Goal: Information Seeking & Learning: Check status

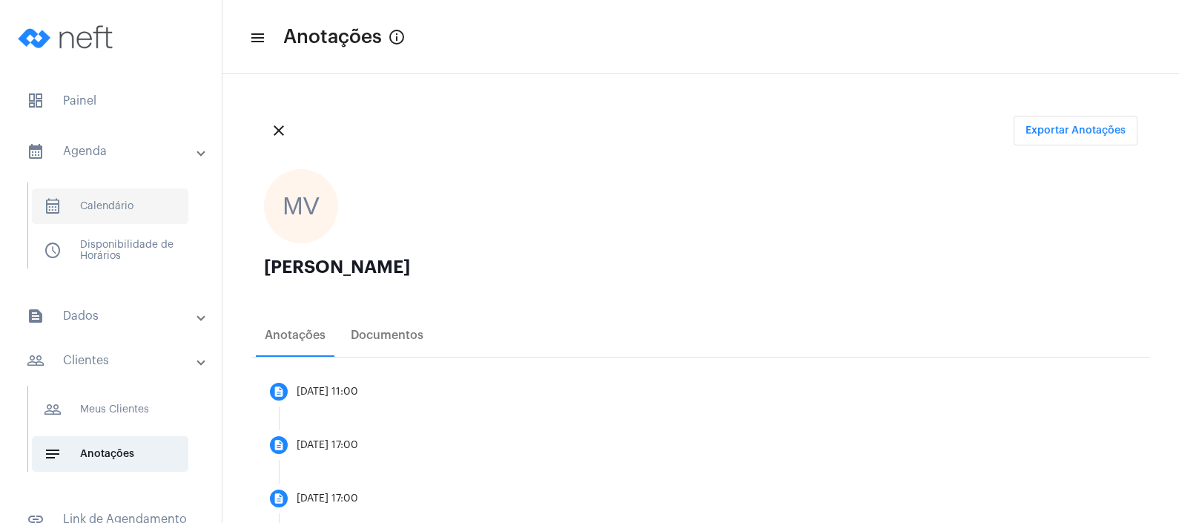
scroll to position [1227, 0]
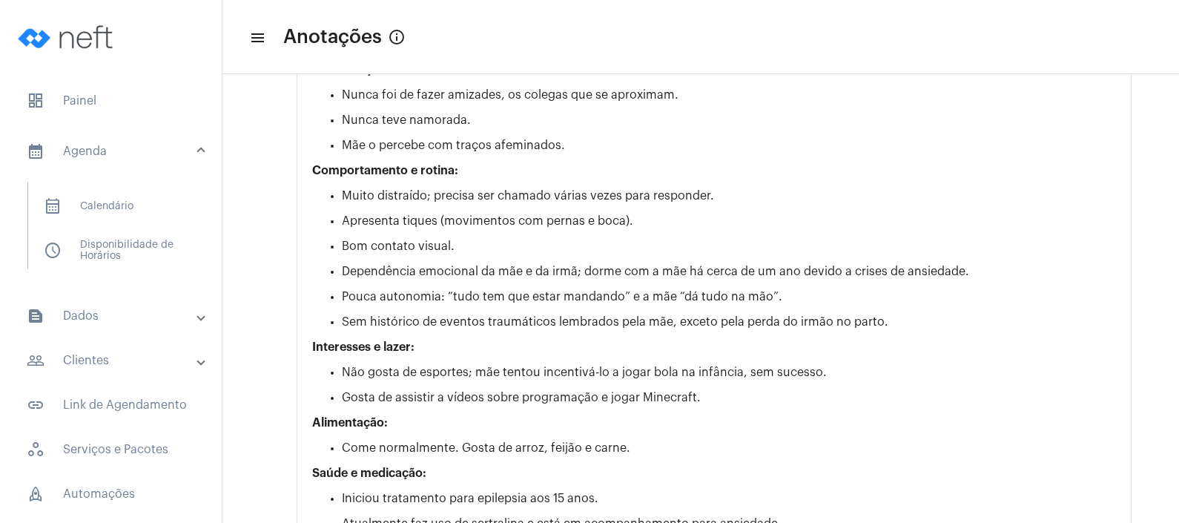
click at [99, 145] on mat-panel-title "calendar_month_outlined Agenda" at bounding box center [112, 151] width 171 height 18
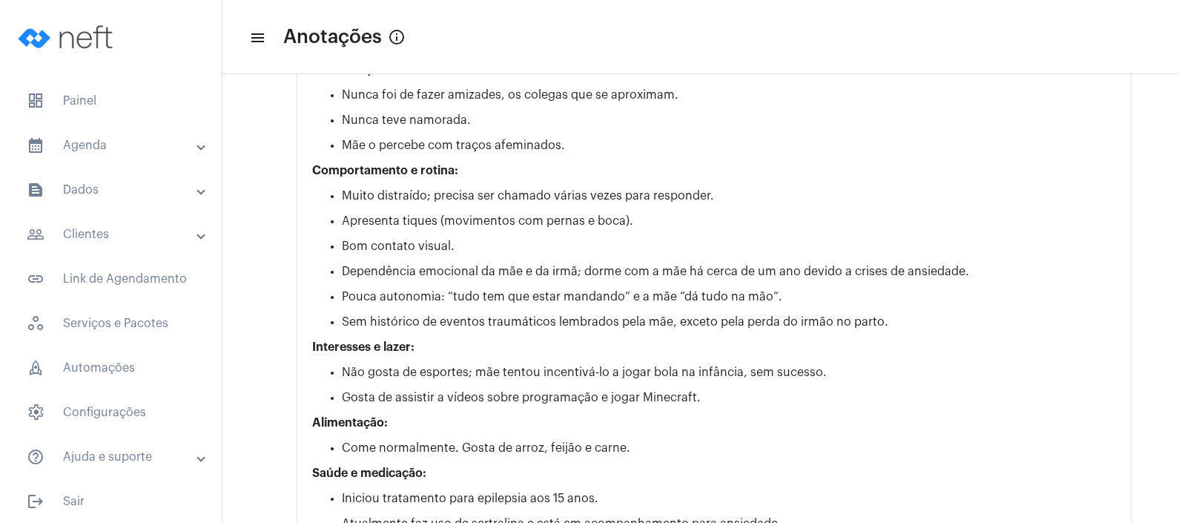
click at [96, 172] on mat-expansion-panel-header "text_snippet_outlined Dados" at bounding box center [115, 190] width 213 height 36
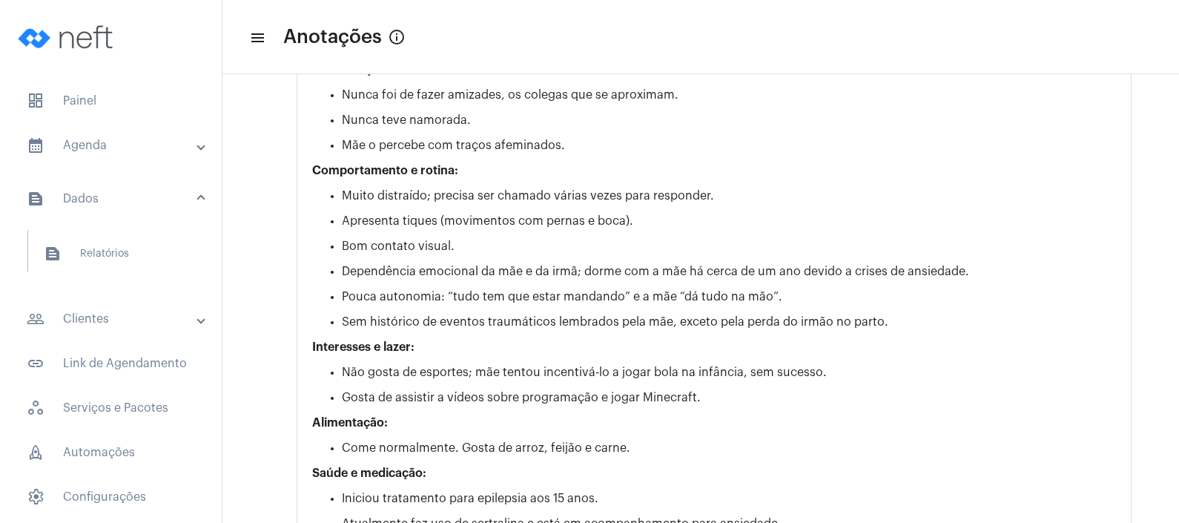
click at [83, 139] on mat-panel-title "calendar_month_outlined Agenda" at bounding box center [112, 145] width 171 height 18
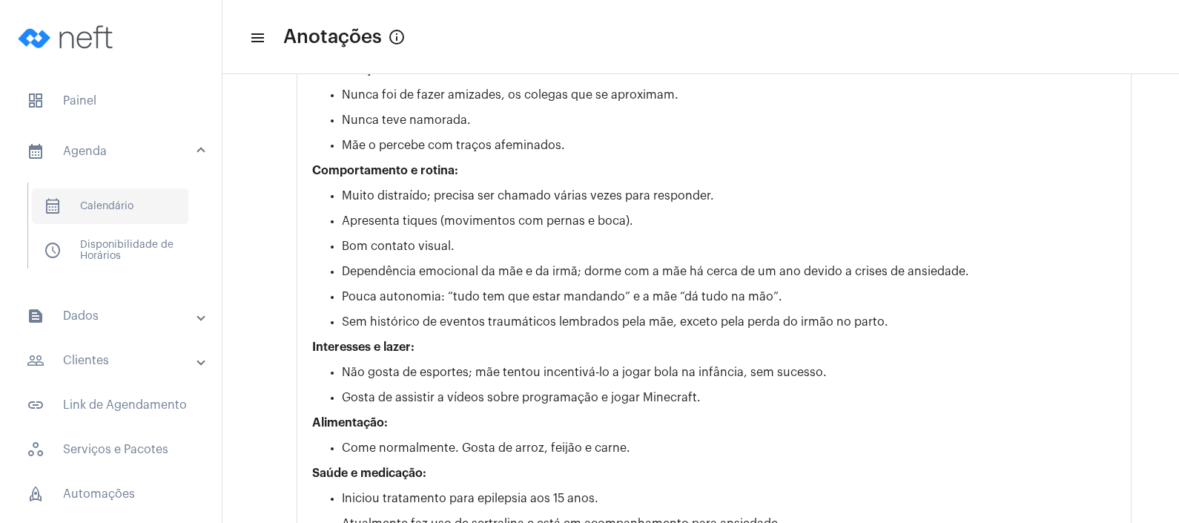
drag, startPoint x: 83, startPoint y: 139, endPoint x: 94, endPoint y: 203, distance: 64.7
click at [94, 203] on span "calendar_month_outlined Calendário" at bounding box center [110, 206] width 156 height 36
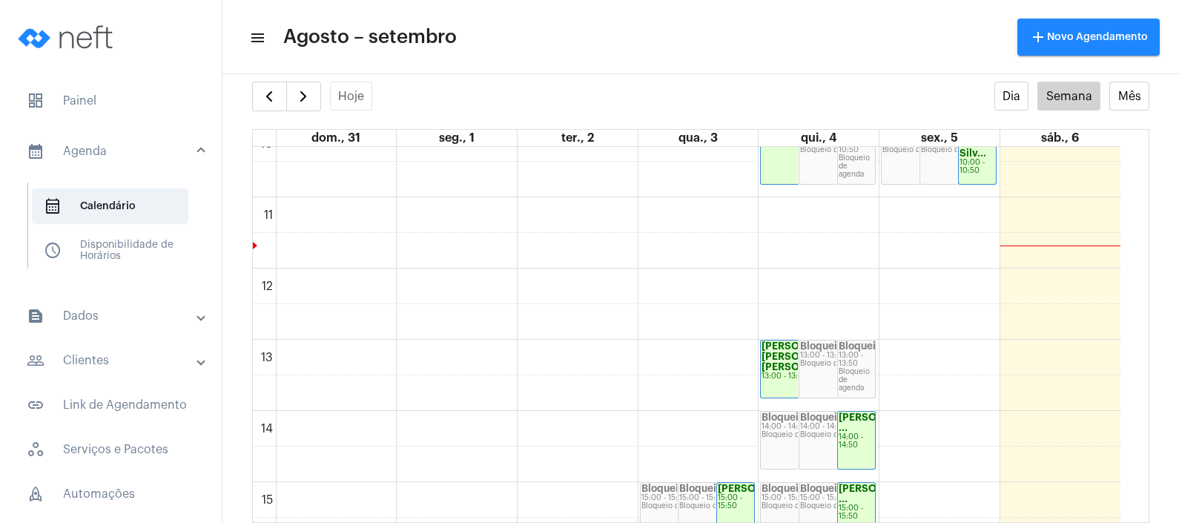
scroll to position [520, 0]
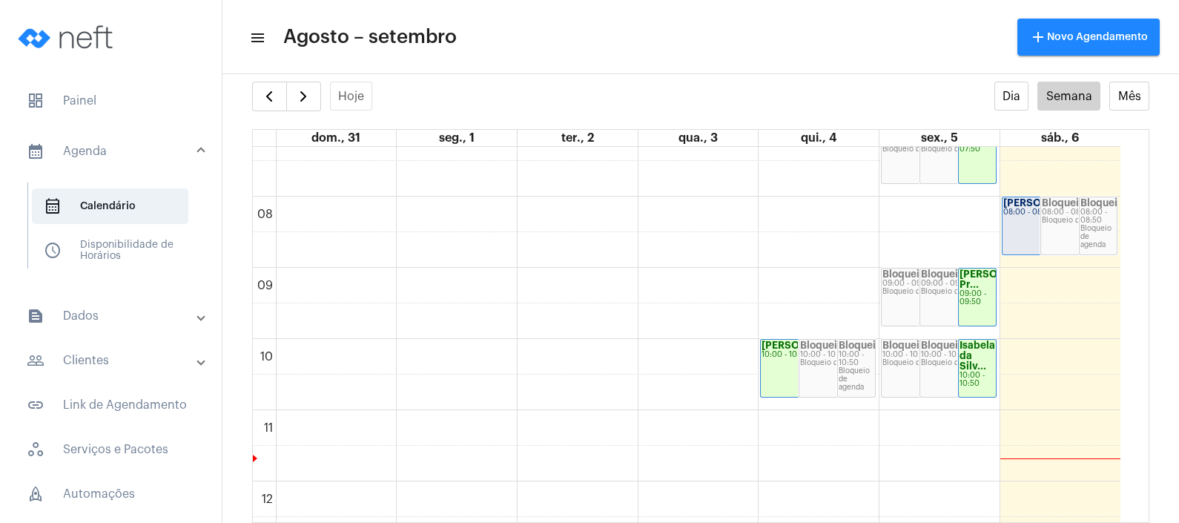
click at [1023, 230] on div "[PERSON_NAME]... 08:00 - 08:50" at bounding box center [1041, 225] width 76 height 57
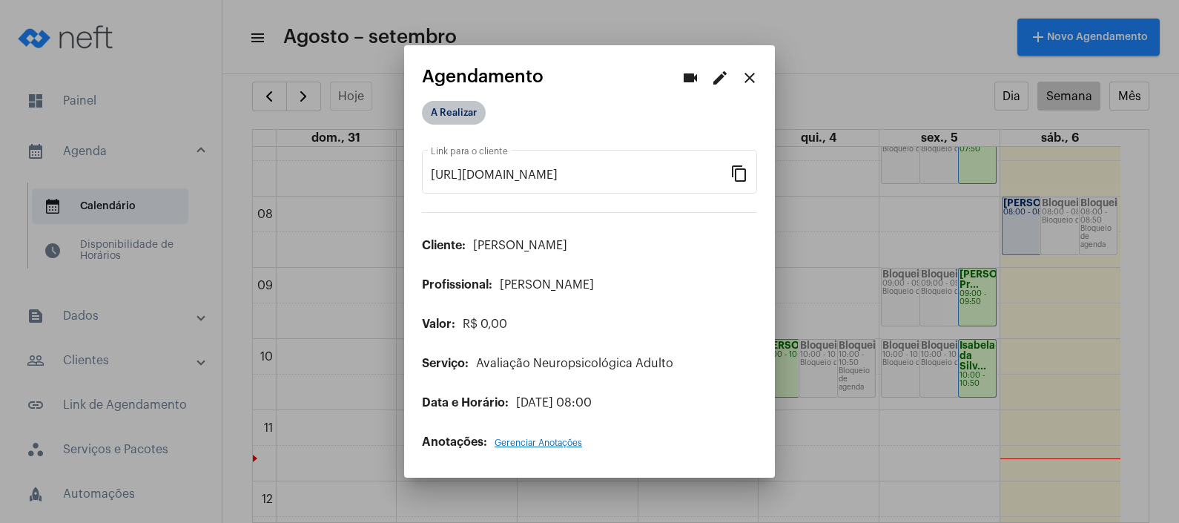
click at [464, 109] on mat-chip "A Realizar" at bounding box center [454, 113] width 64 height 24
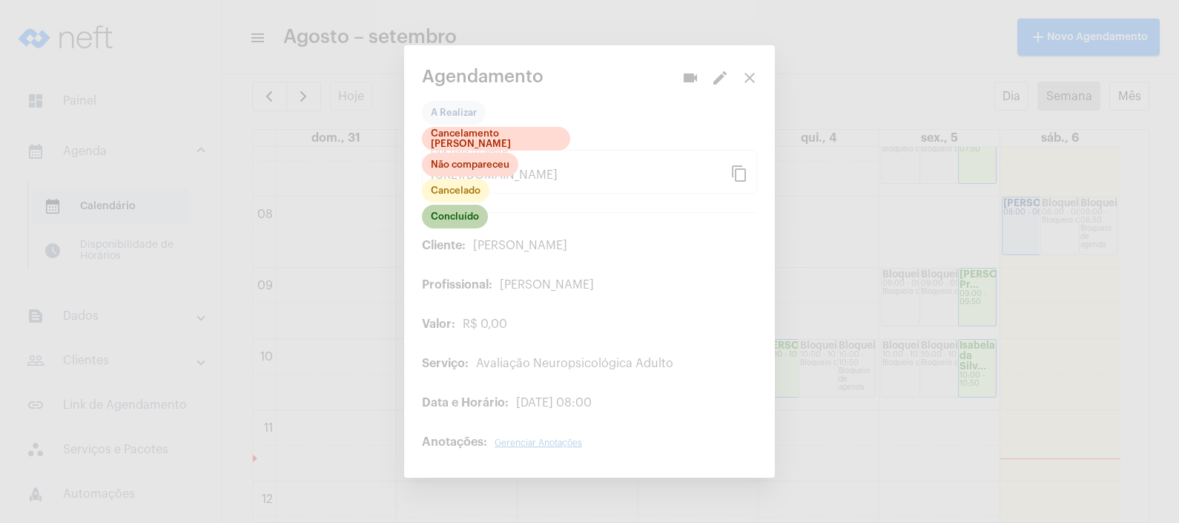
click at [456, 218] on mat-chip "Concluído" at bounding box center [455, 217] width 66 height 24
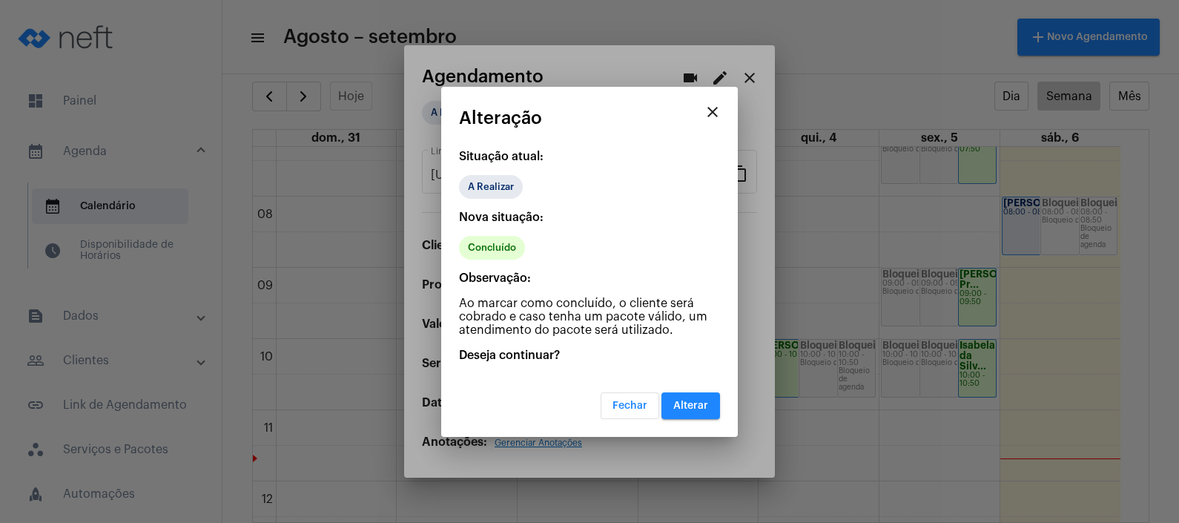
click at [679, 400] on span "Alterar" at bounding box center [690, 405] width 35 height 10
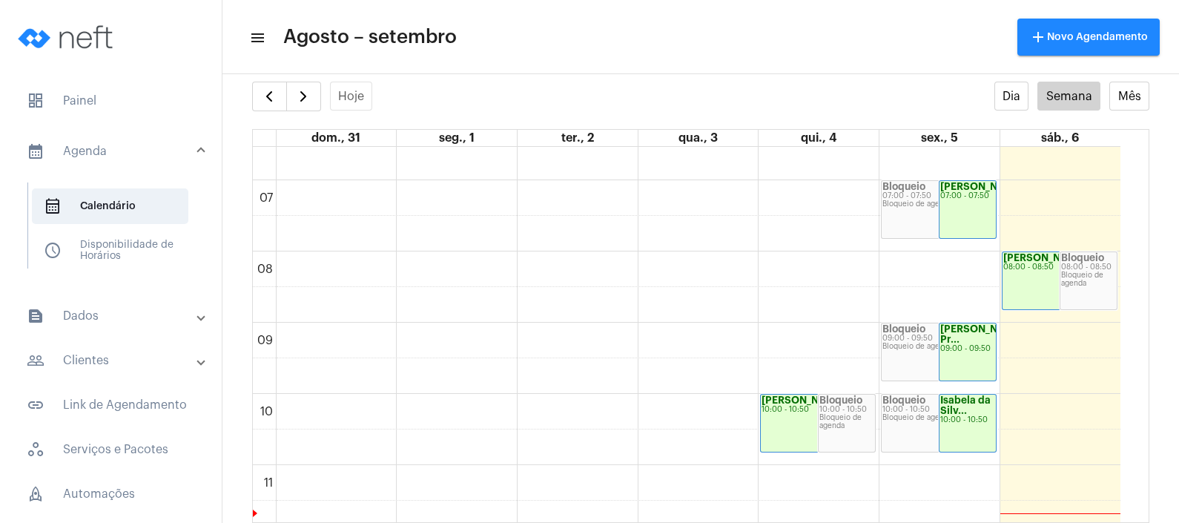
scroll to position [427, 0]
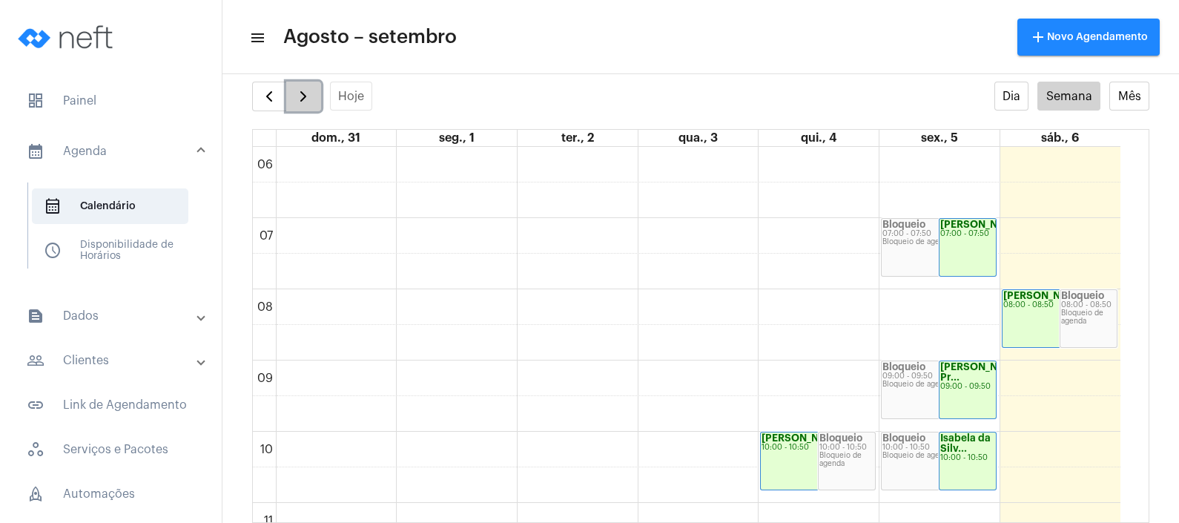
click at [307, 98] on span "button" at bounding box center [303, 97] width 18 height 18
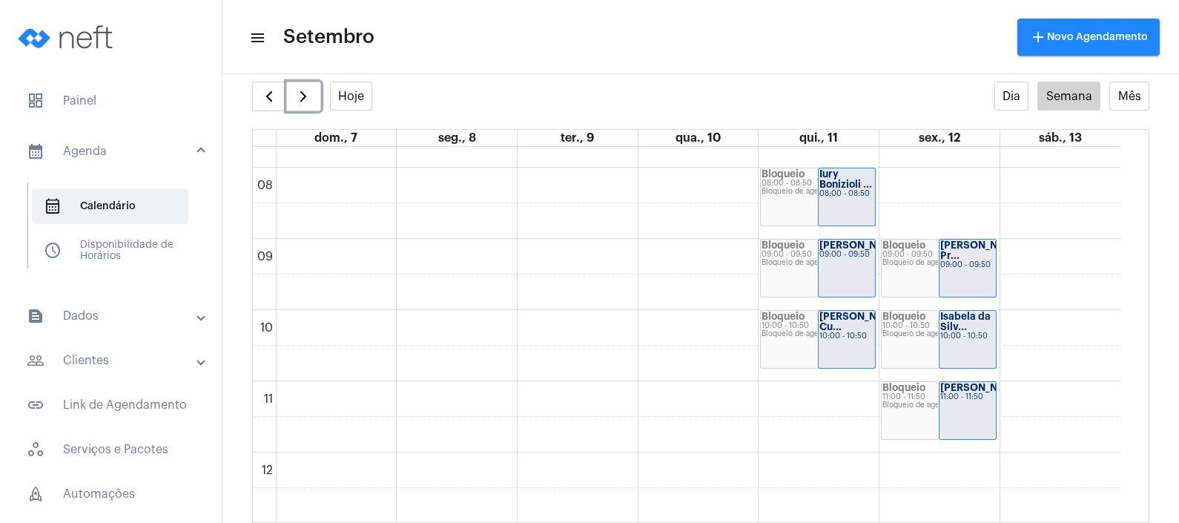
scroll to position [520, 0]
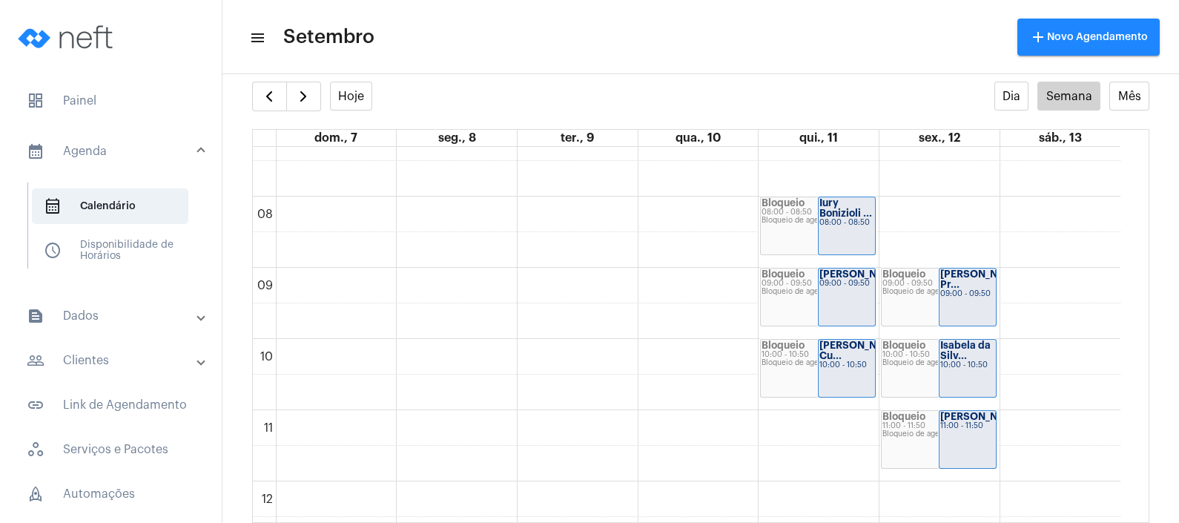
click at [99, 355] on mat-panel-title "people_outline Clientes" at bounding box center [112, 361] width 171 height 18
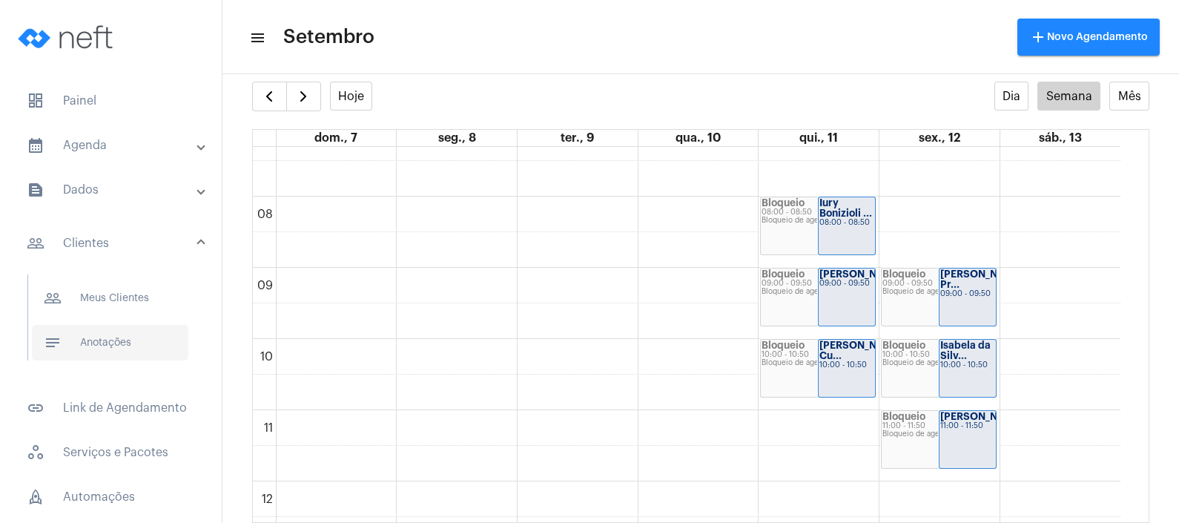
click at [95, 346] on span "notes Anotações" at bounding box center [110, 343] width 156 height 36
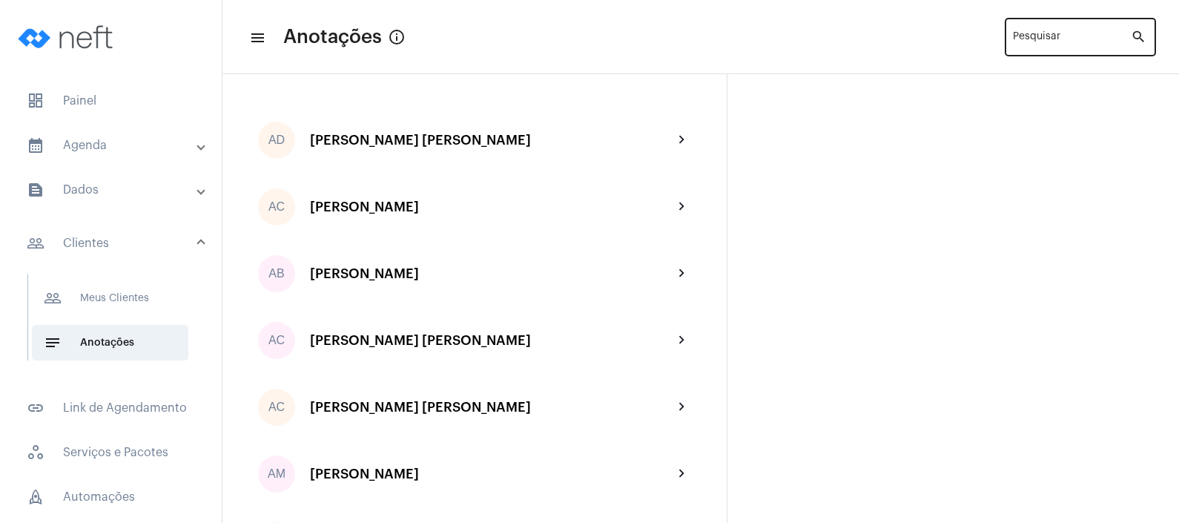
click at [1030, 33] on div "Pesquisar" at bounding box center [1072, 36] width 118 height 41
click at [1031, 36] on input "Pesquisar" at bounding box center [1072, 40] width 118 height 12
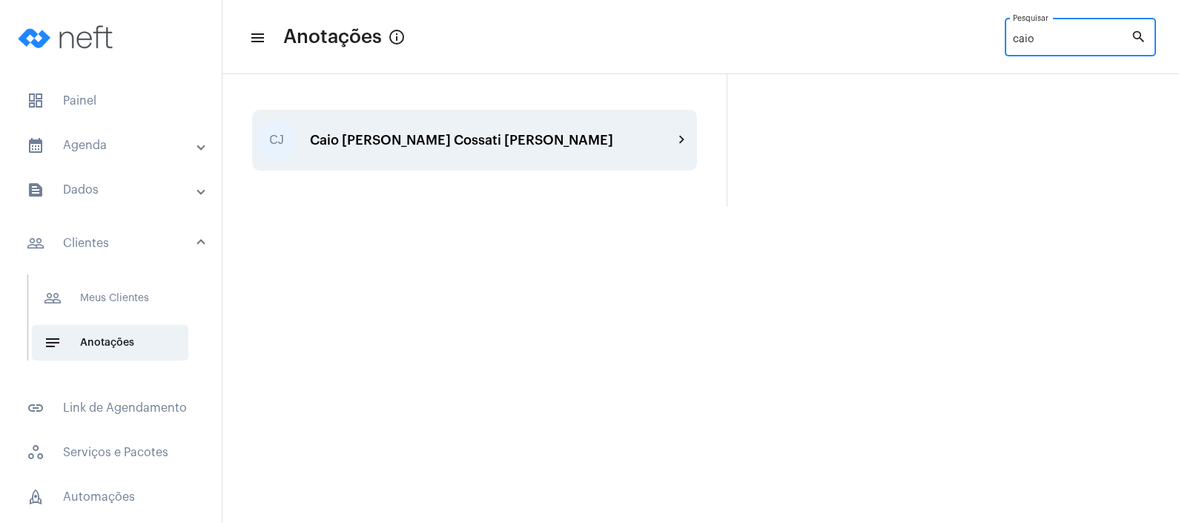
type input "caio"
click at [469, 140] on div "Caio [PERSON_NAME] Cossati [PERSON_NAME]" at bounding box center [491, 140] width 363 height 15
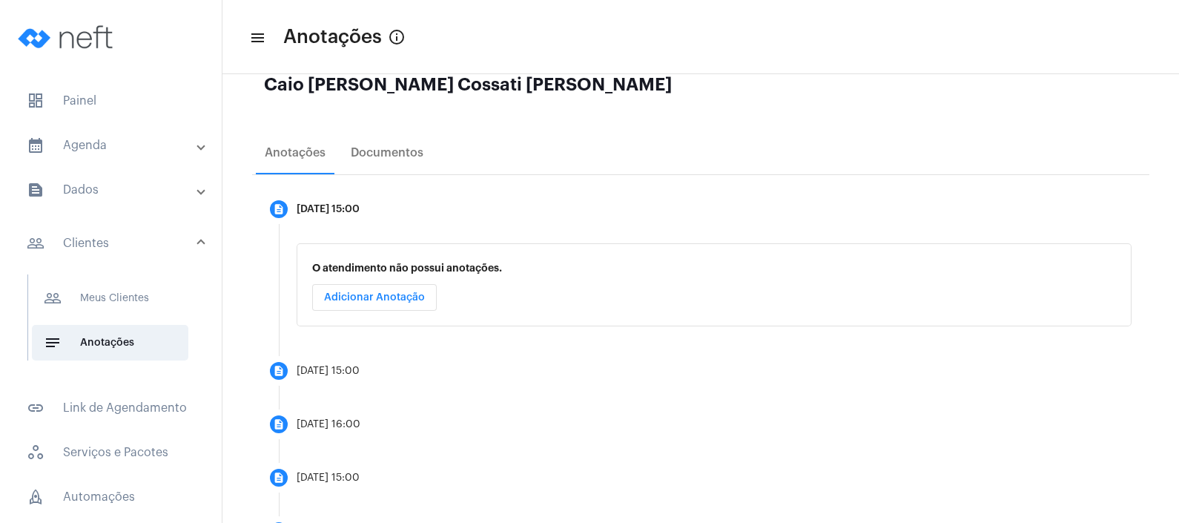
scroll to position [246, 0]
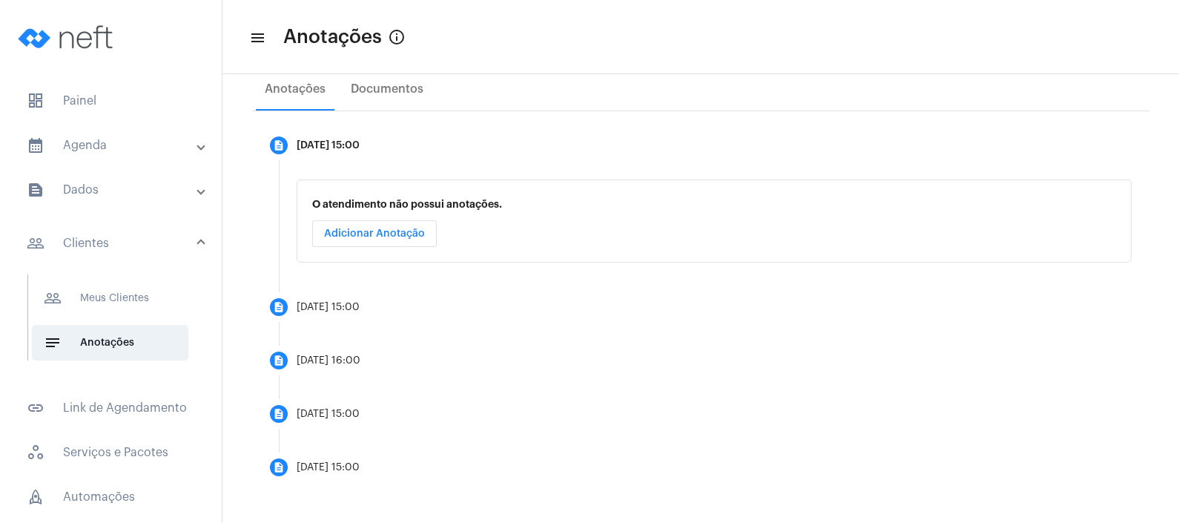
click at [130, 159] on mat-expansion-panel-header "calendar_month_outlined Agenda" at bounding box center [115, 146] width 213 height 36
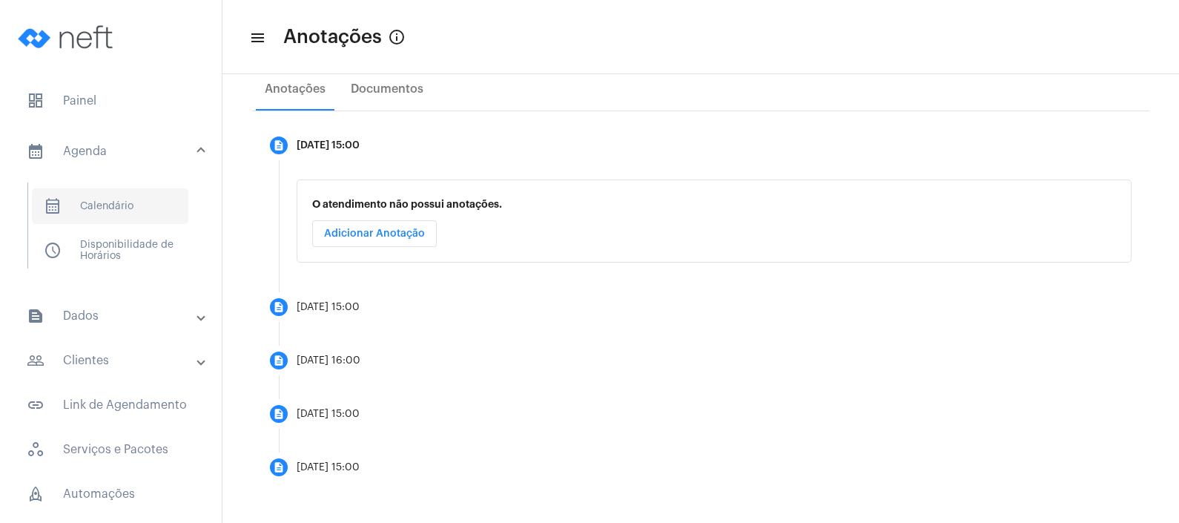
click at [110, 204] on span "calendar_month_outlined Calendário" at bounding box center [110, 206] width 156 height 36
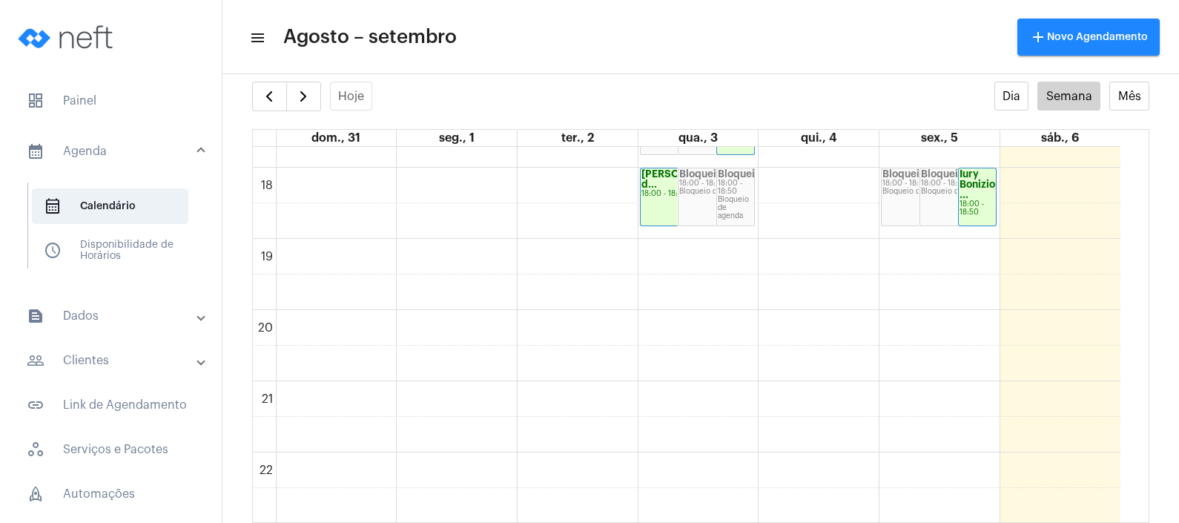
scroll to position [1262, 0]
click at [260, 78] on div "settings info_outlined" at bounding box center [700, 67] width 957 height 30
click at [261, 88] on span "button" at bounding box center [269, 97] width 18 height 18
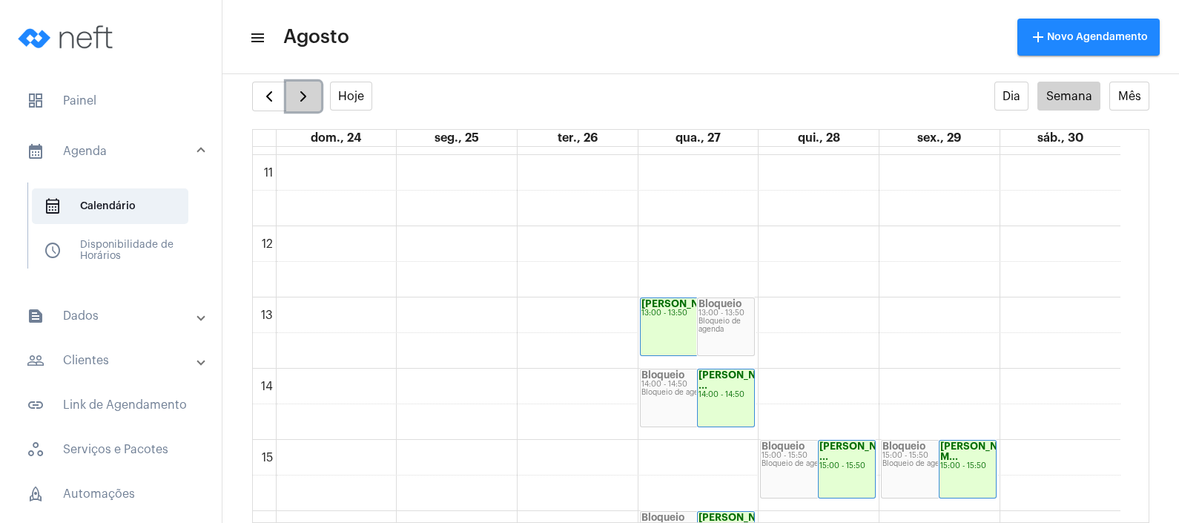
click at [293, 86] on button "button" at bounding box center [303, 97] width 35 height 30
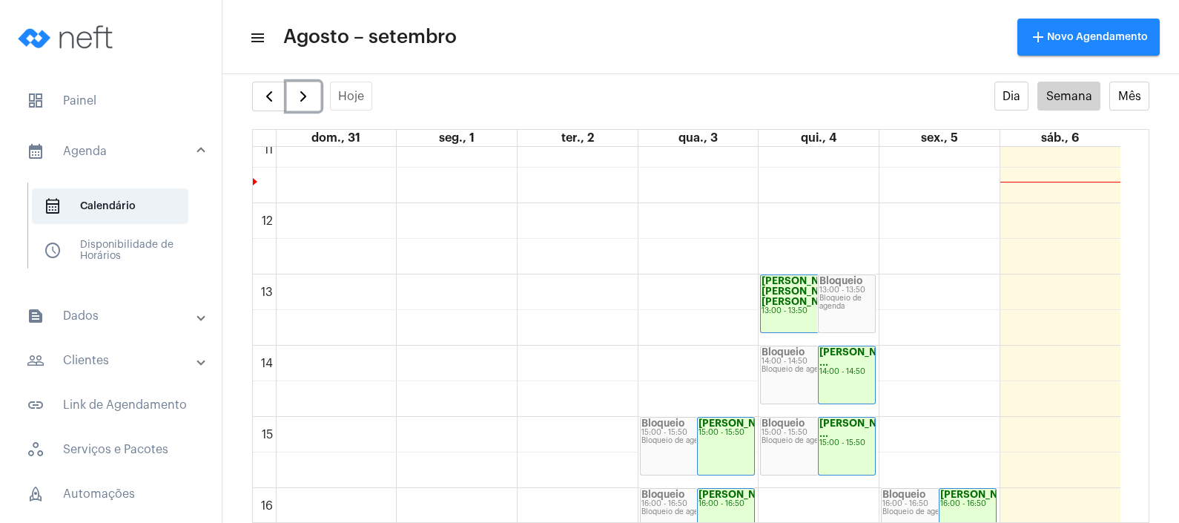
scroll to position [427, 0]
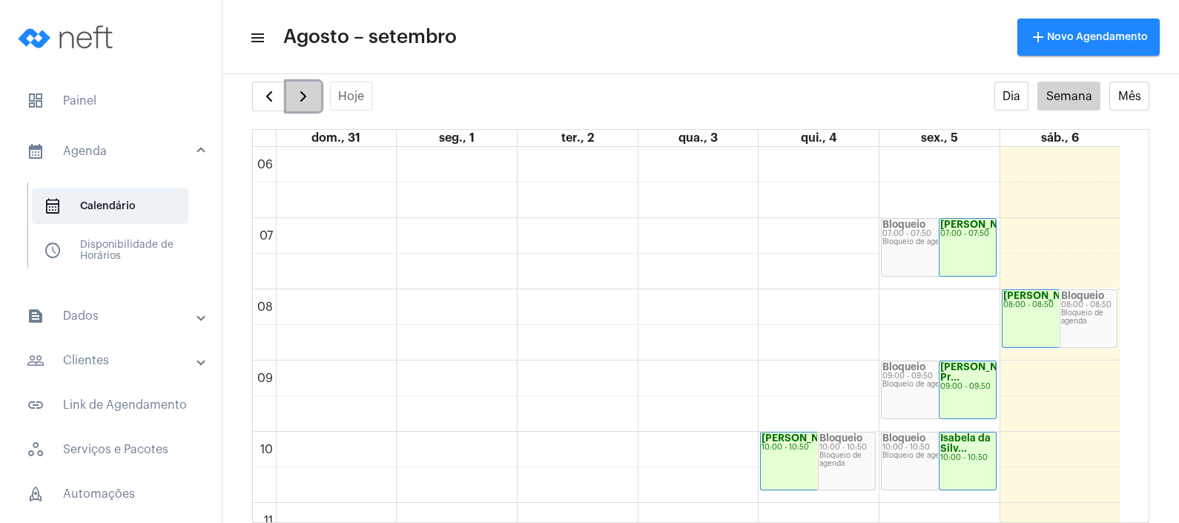
click at [294, 95] on span "button" at bounding box center [303, 97] width 18 height 18
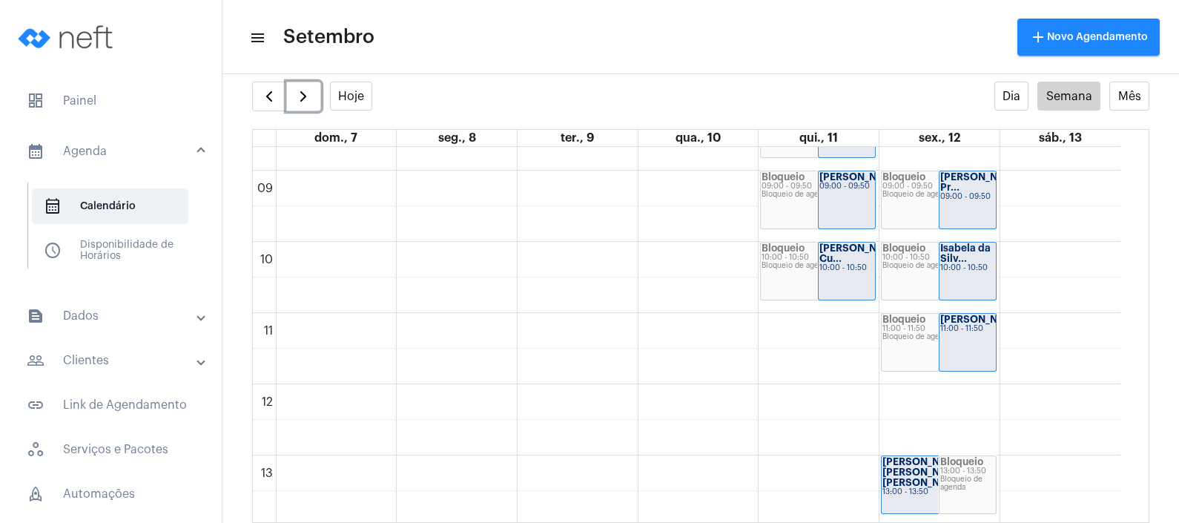
scroll to position [613, 0]
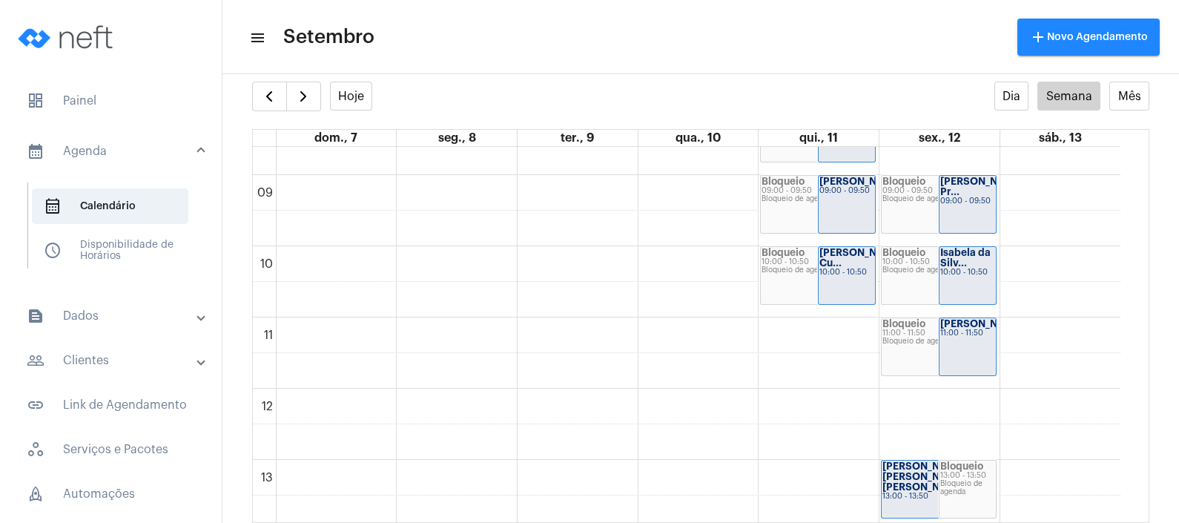
click at [82, 368] on mat-panel-title "people_outline Clientes" at bounding box center [112, 361] width 171 height 18
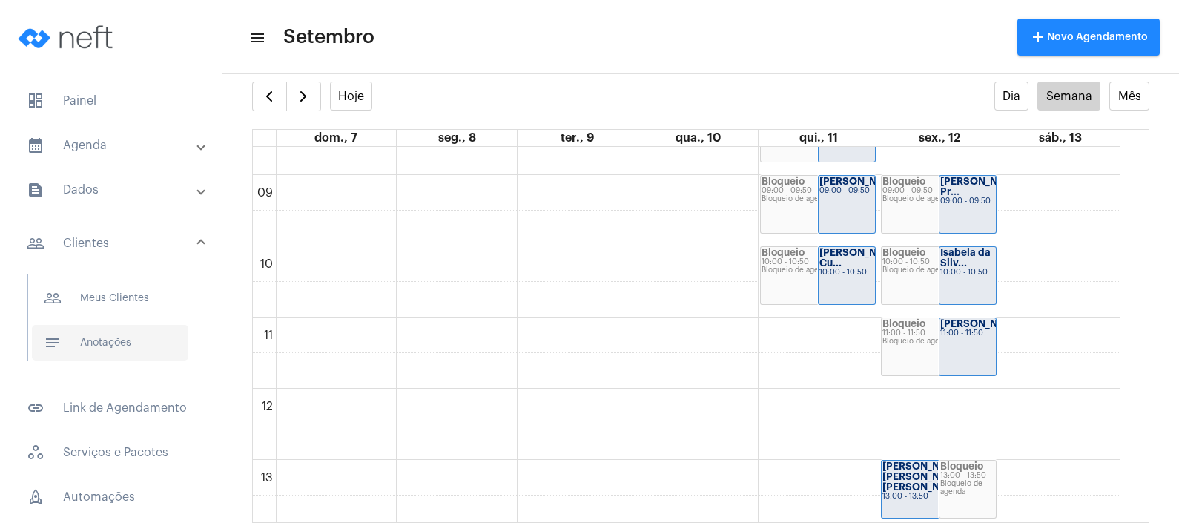
click at [111, 352] on span "notes Anotações" at bounding box center [110, 343] width 156 height 36
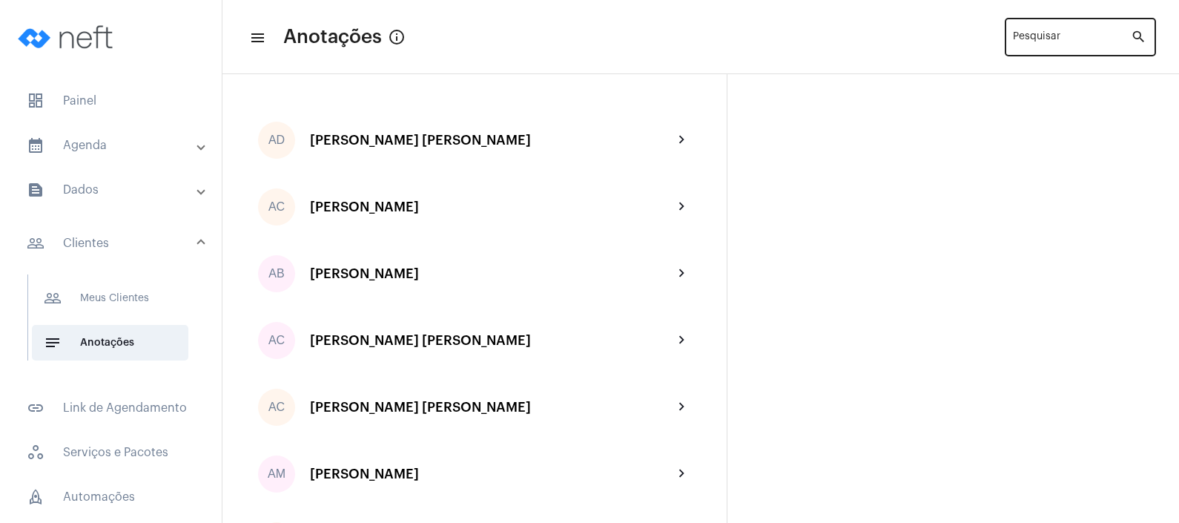
click at [1037, 39] on input "Pesquisar" at bounding box center [1072, 40] width 118 height 12
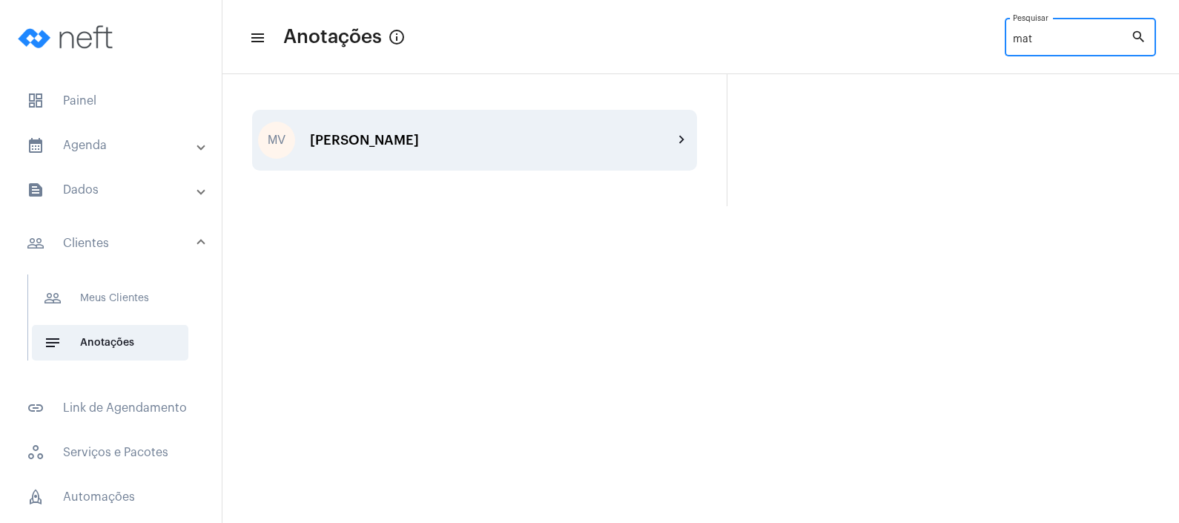
type input "mat"
click at [511, 152] on div "MV [PERSON_NAME] chevron_right" at bounding box center [474, 140] width 445 height 61
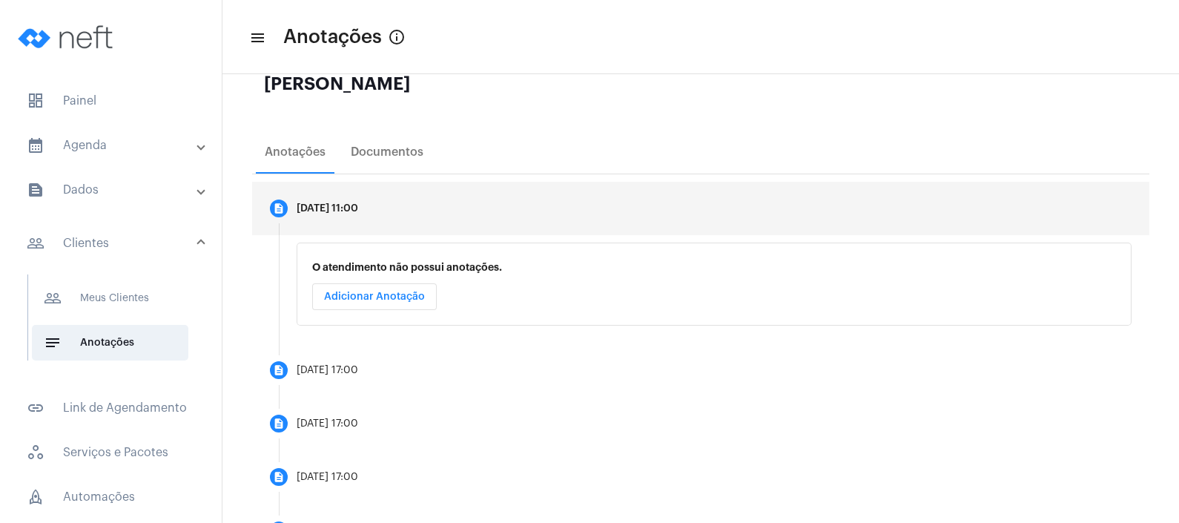
scroll to position [300, 0]
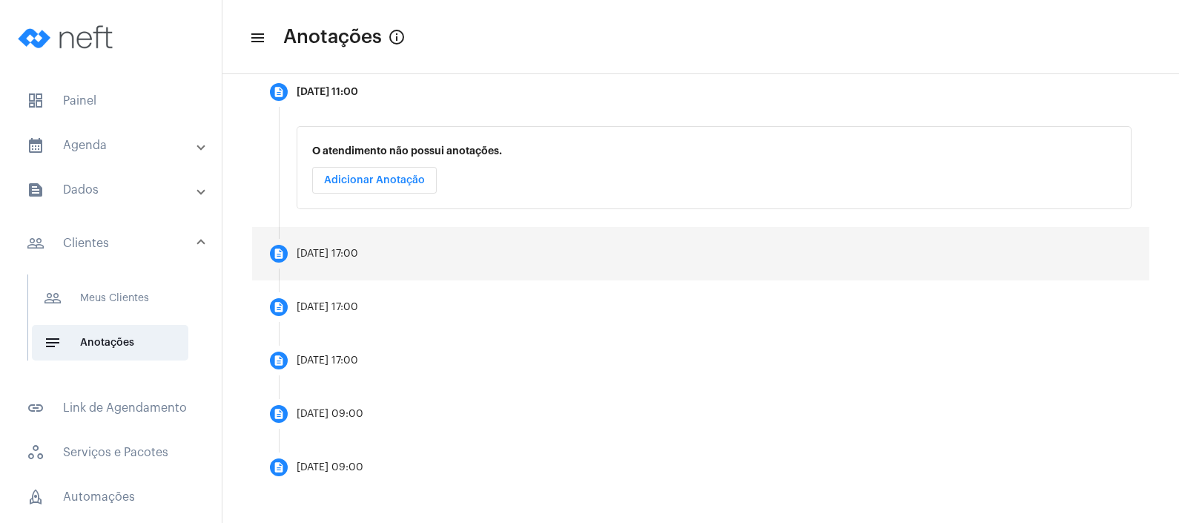
click at [404, 268] on mat-step-header "description [DATE] 17:00" at bounding box center [700, 253] width 897 height 53
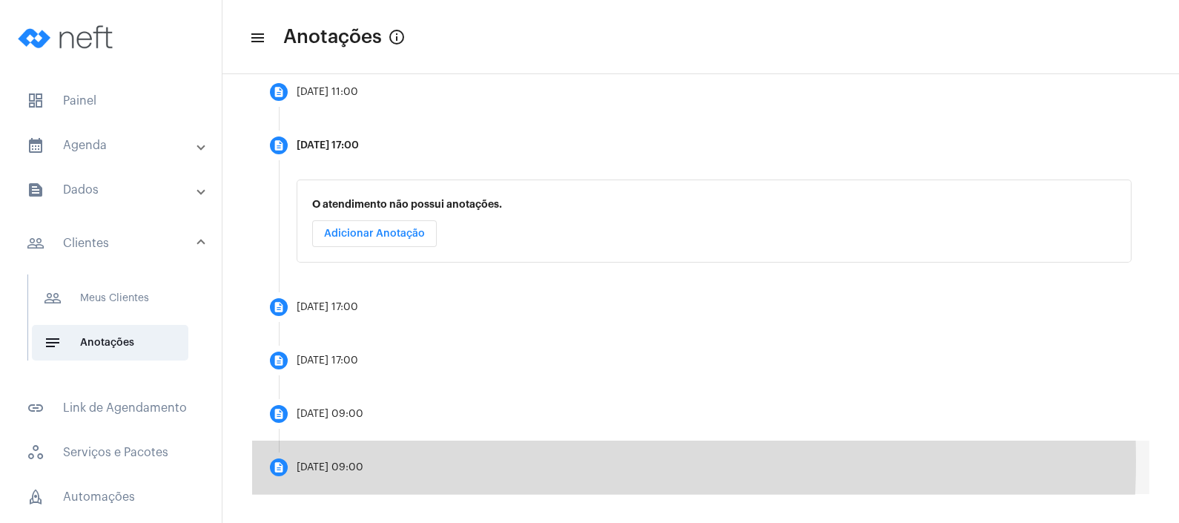
click at [411, 460] on mat-step-header "description [DATE] 09:00" at bounding box center [700, 467] width 897 height 53
